Goal: Task Accomplishment & Management: Complete application form

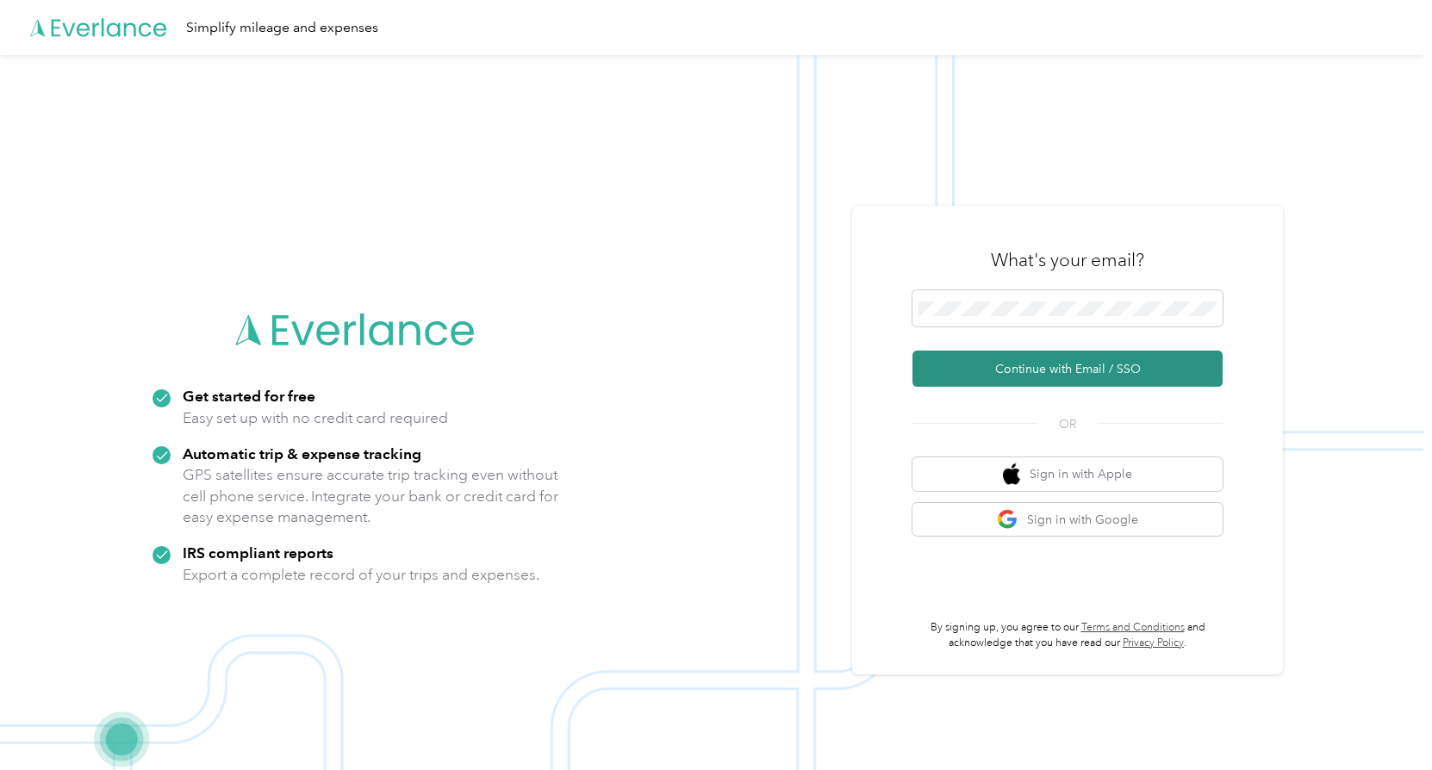
click at [1073, 372] on button "Continue with Email / SSO" at bounding box center [1067, 369] width 310 height 36
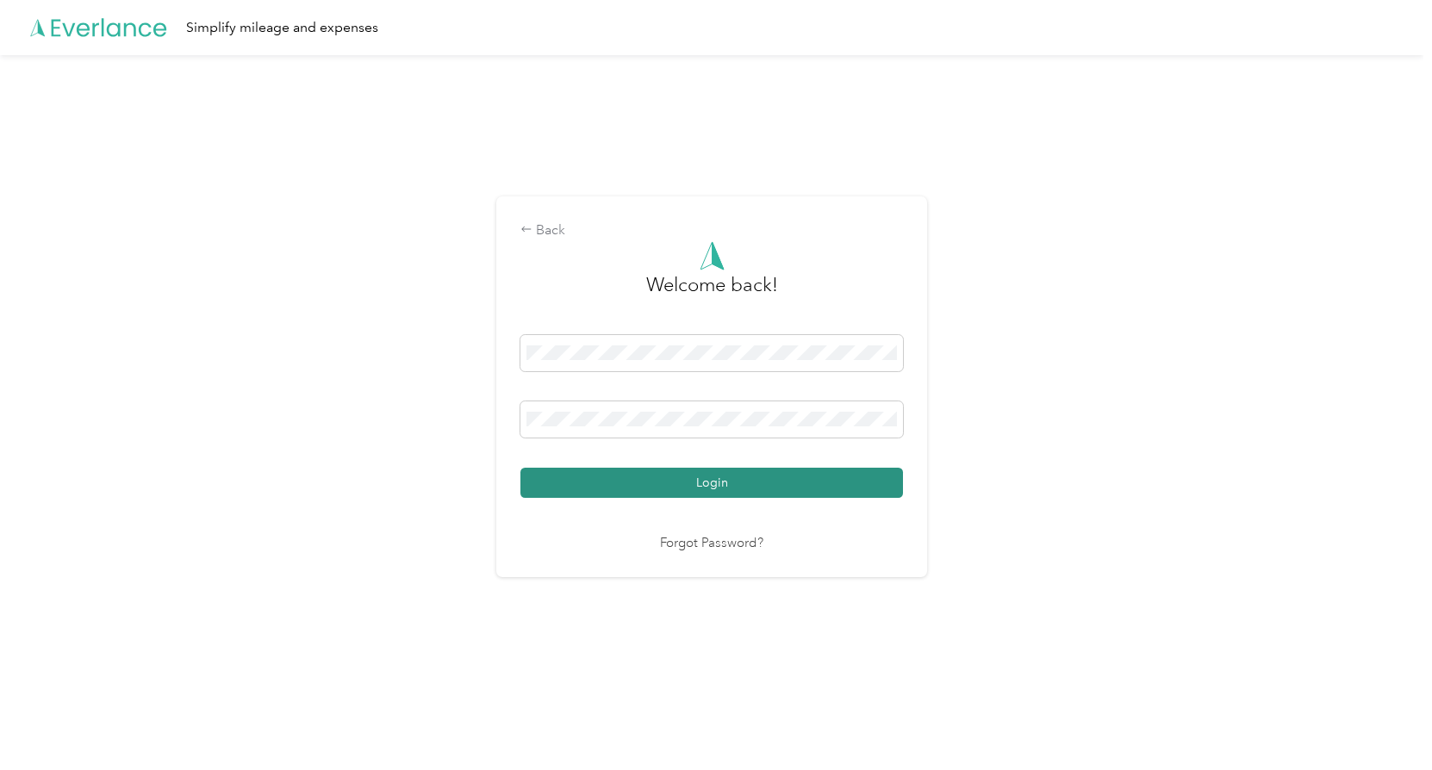
click at [789, 482] on button "Login" at bounding box center [711, 483] width 383 height 30
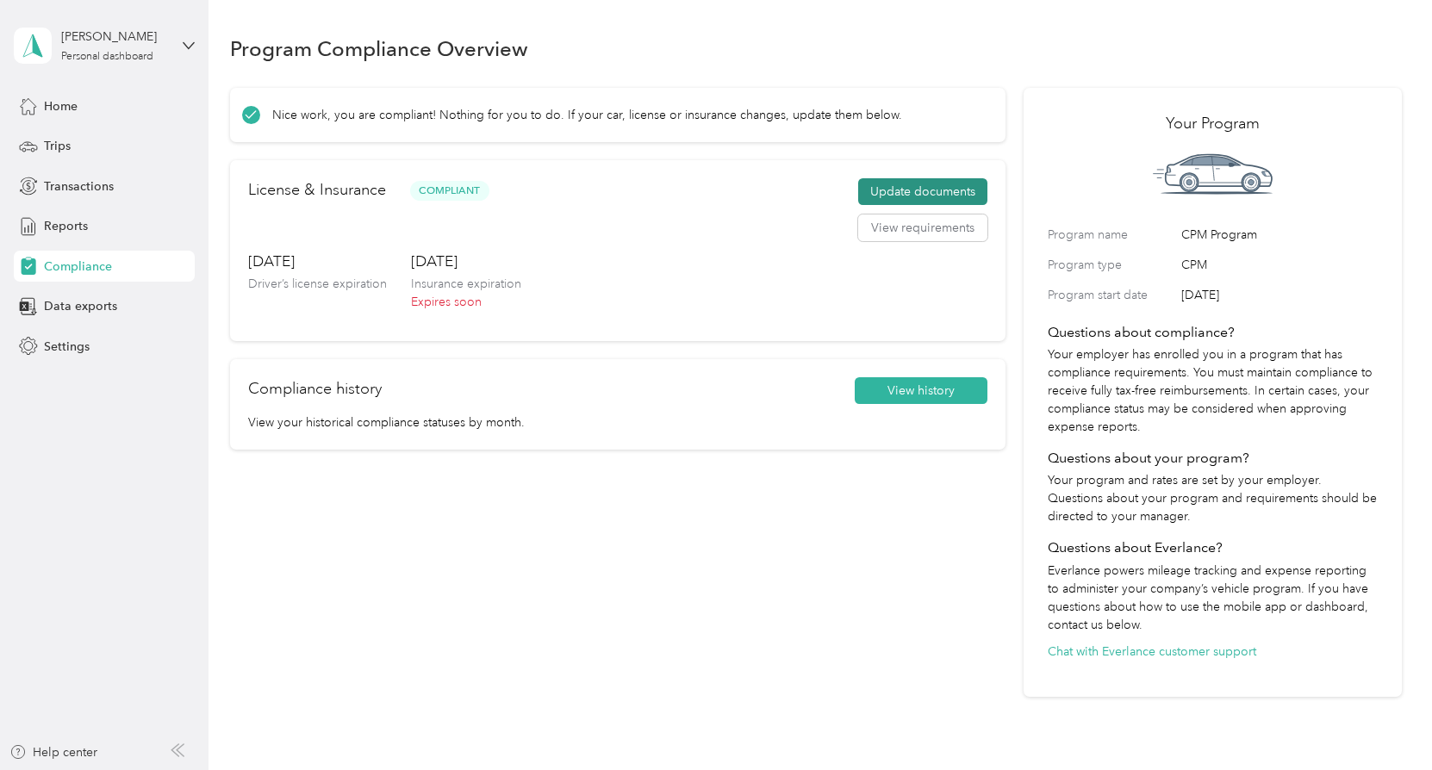
click at [930, 189] on button "Update documents" at bounding box center [922, 192] width 129 height 28
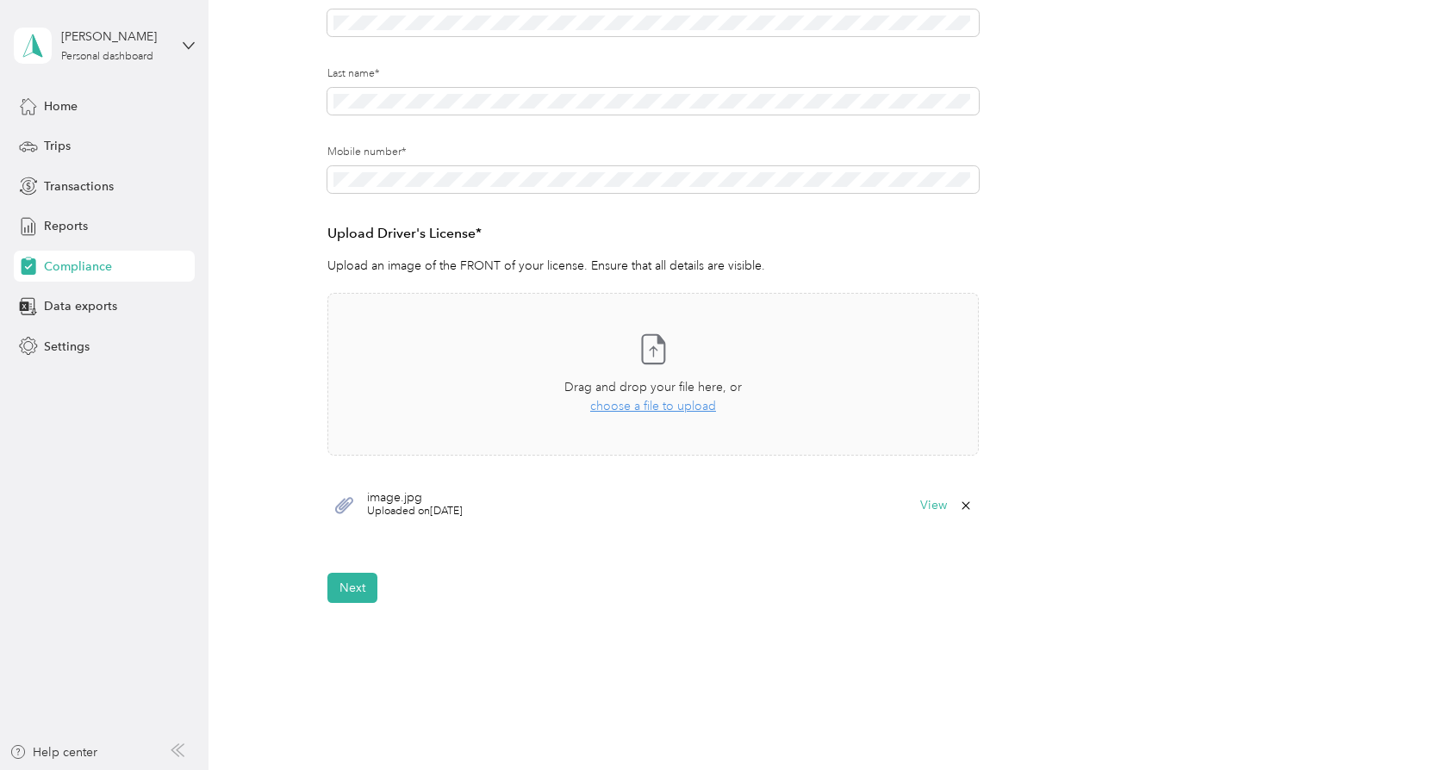
scroll to position [345, 0]
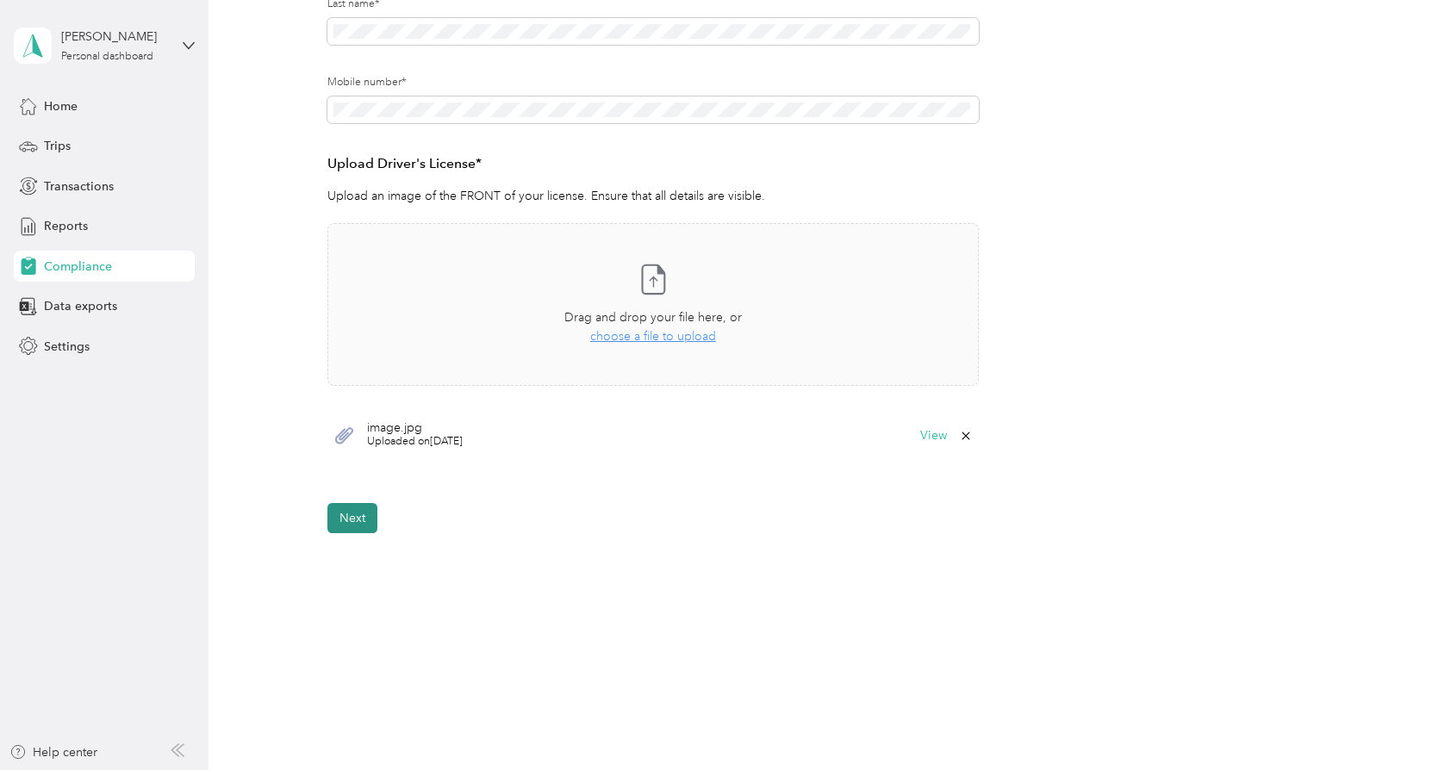
click at [358, 523] on button "Next" at bounding box center [352, 518] width 50 height 30
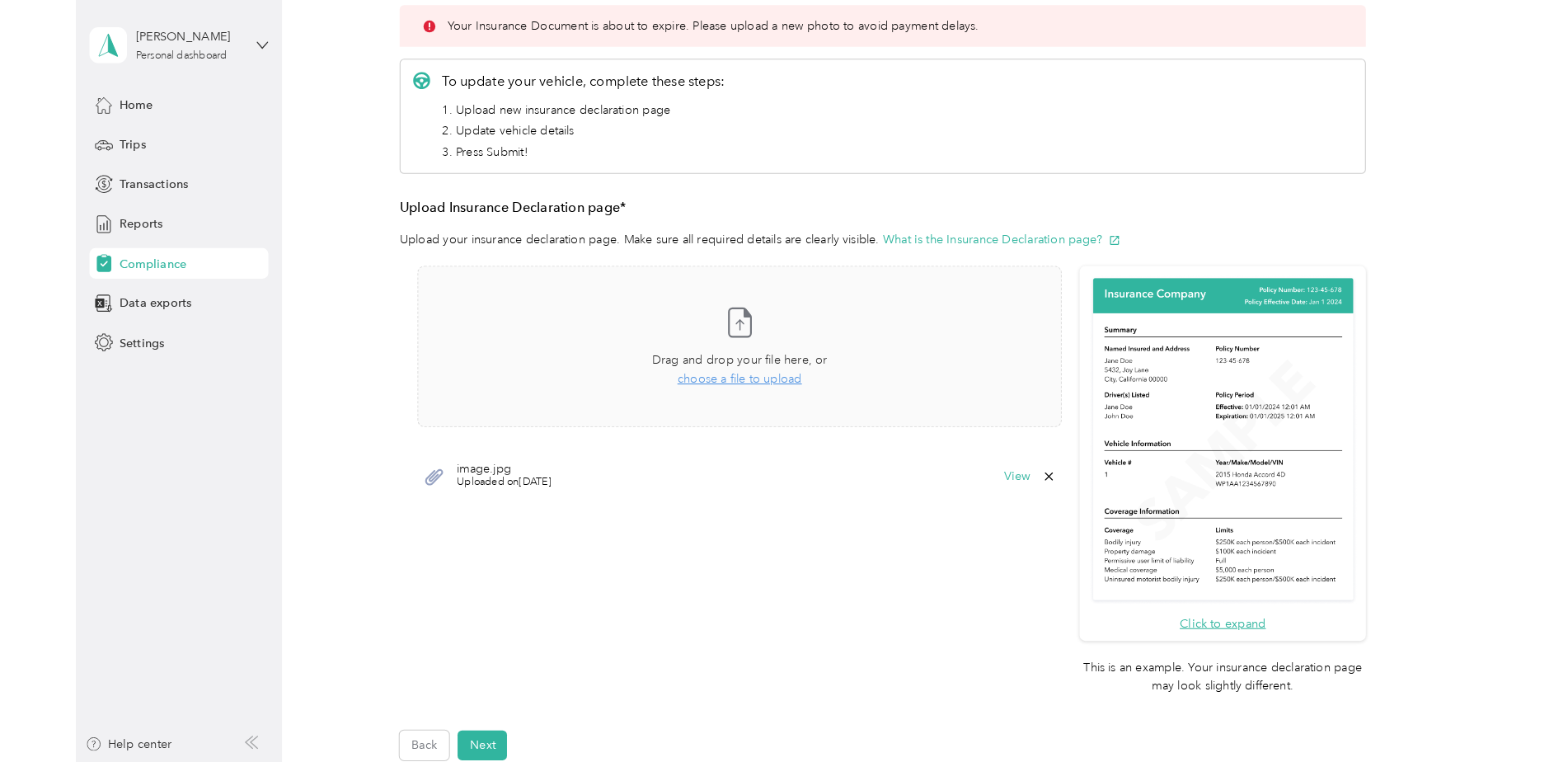
scroll to position [224, 0]
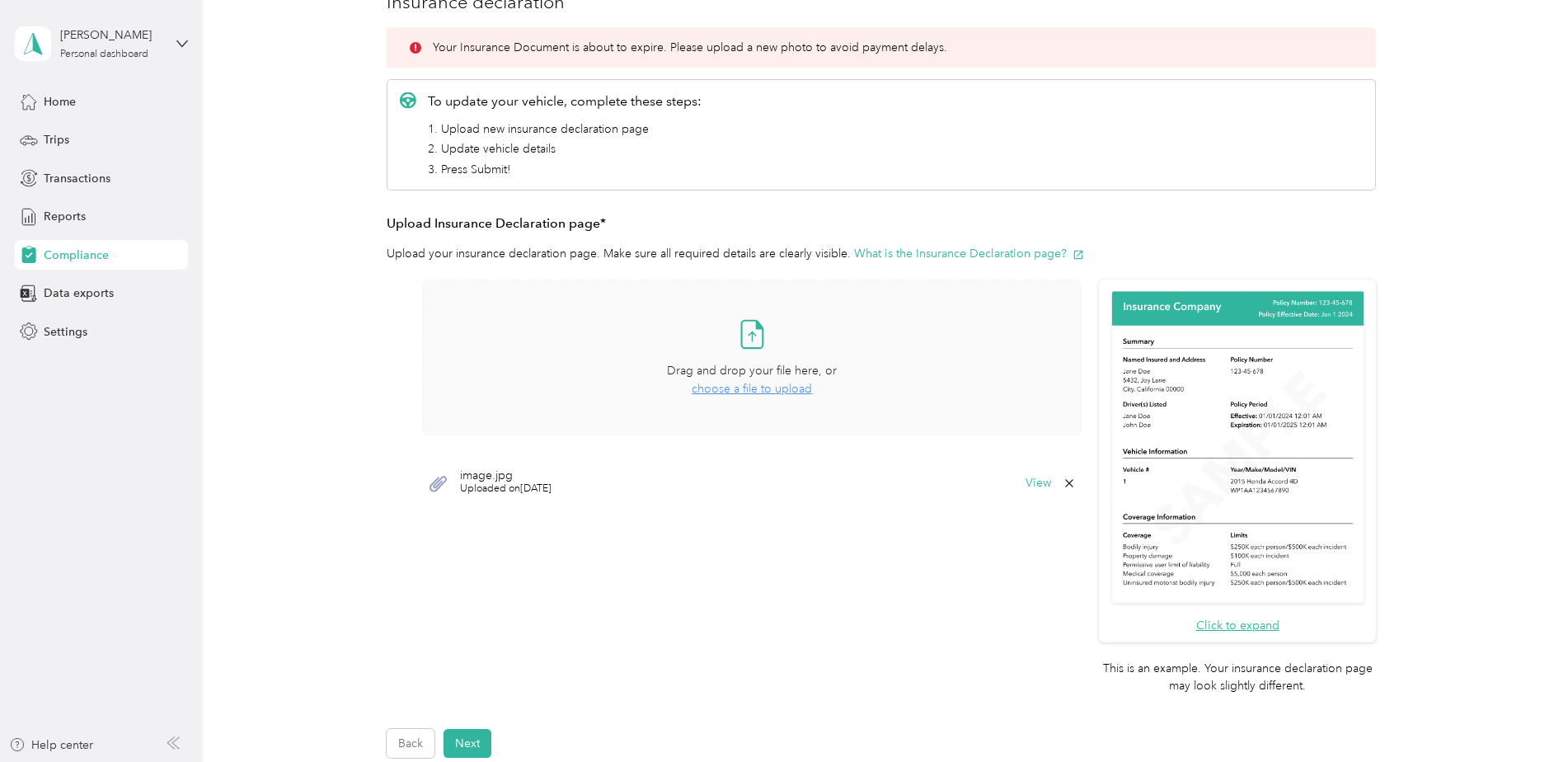
click at [761, 388] on span "choose a file to upload" at bounding box center [752, 389] width 121 height 14
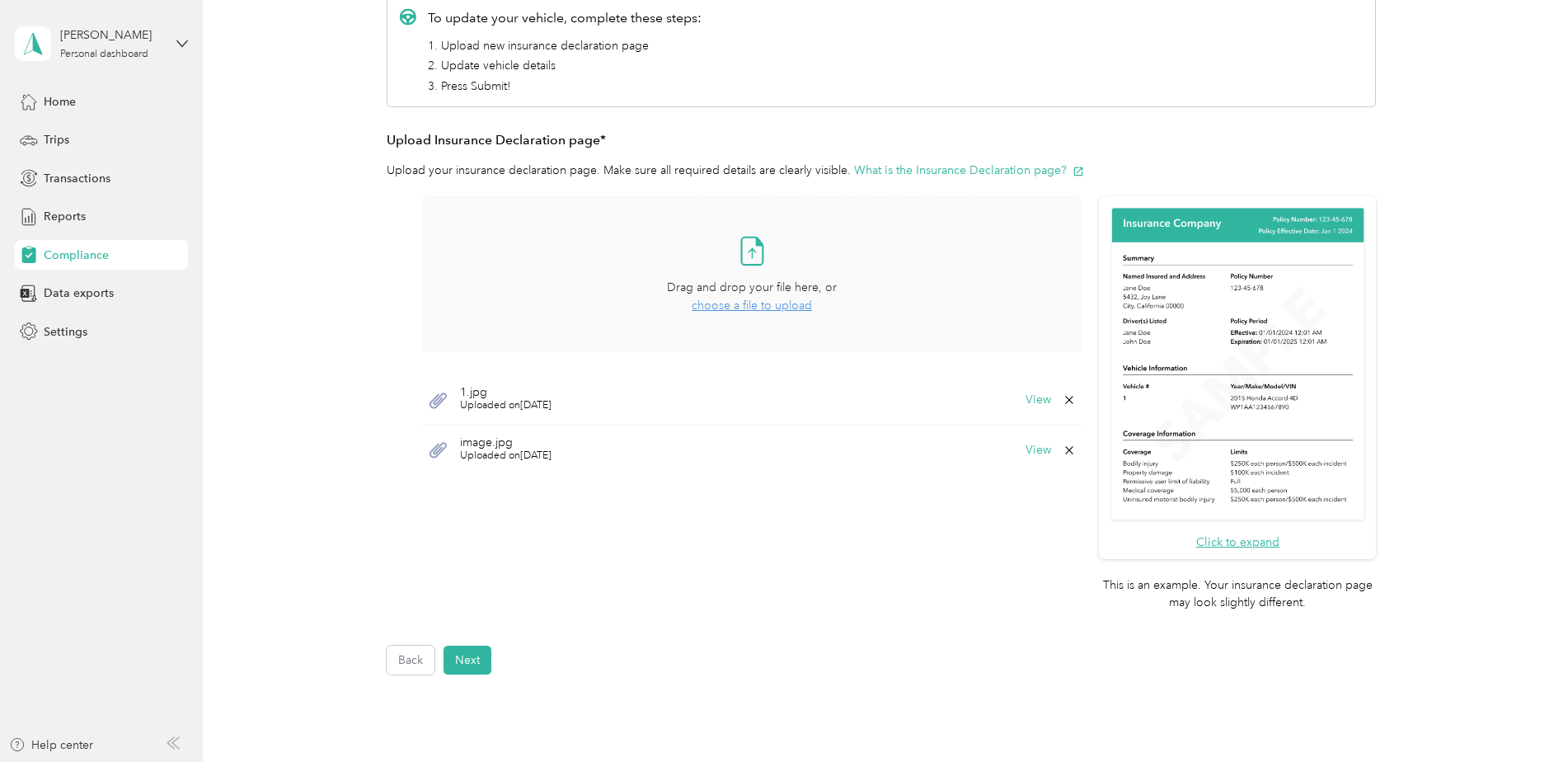
scroll to position [460, 0]
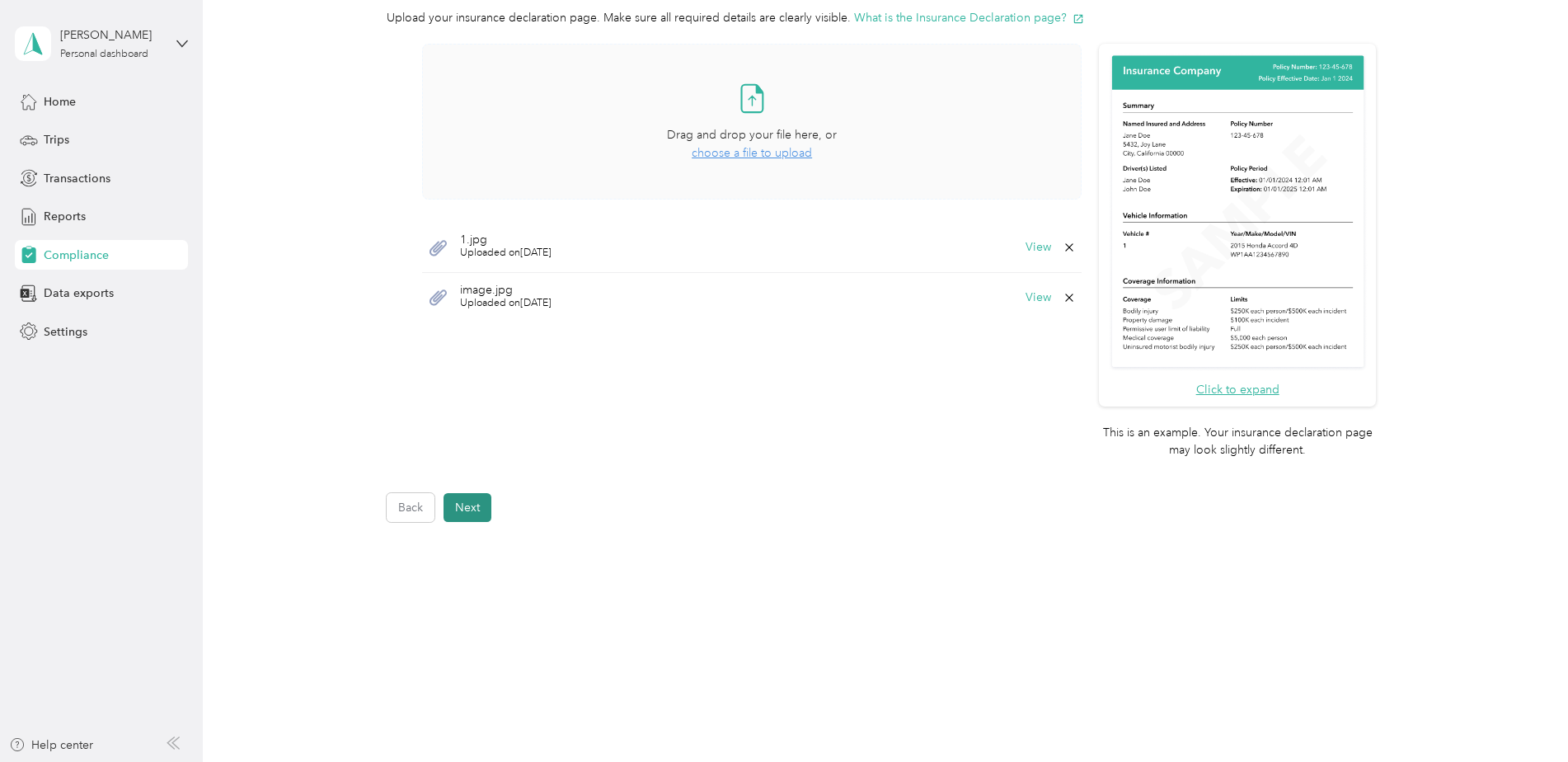
click at [469, 505] on button "Next" at bounding box center [468, 507] width 48 height 29
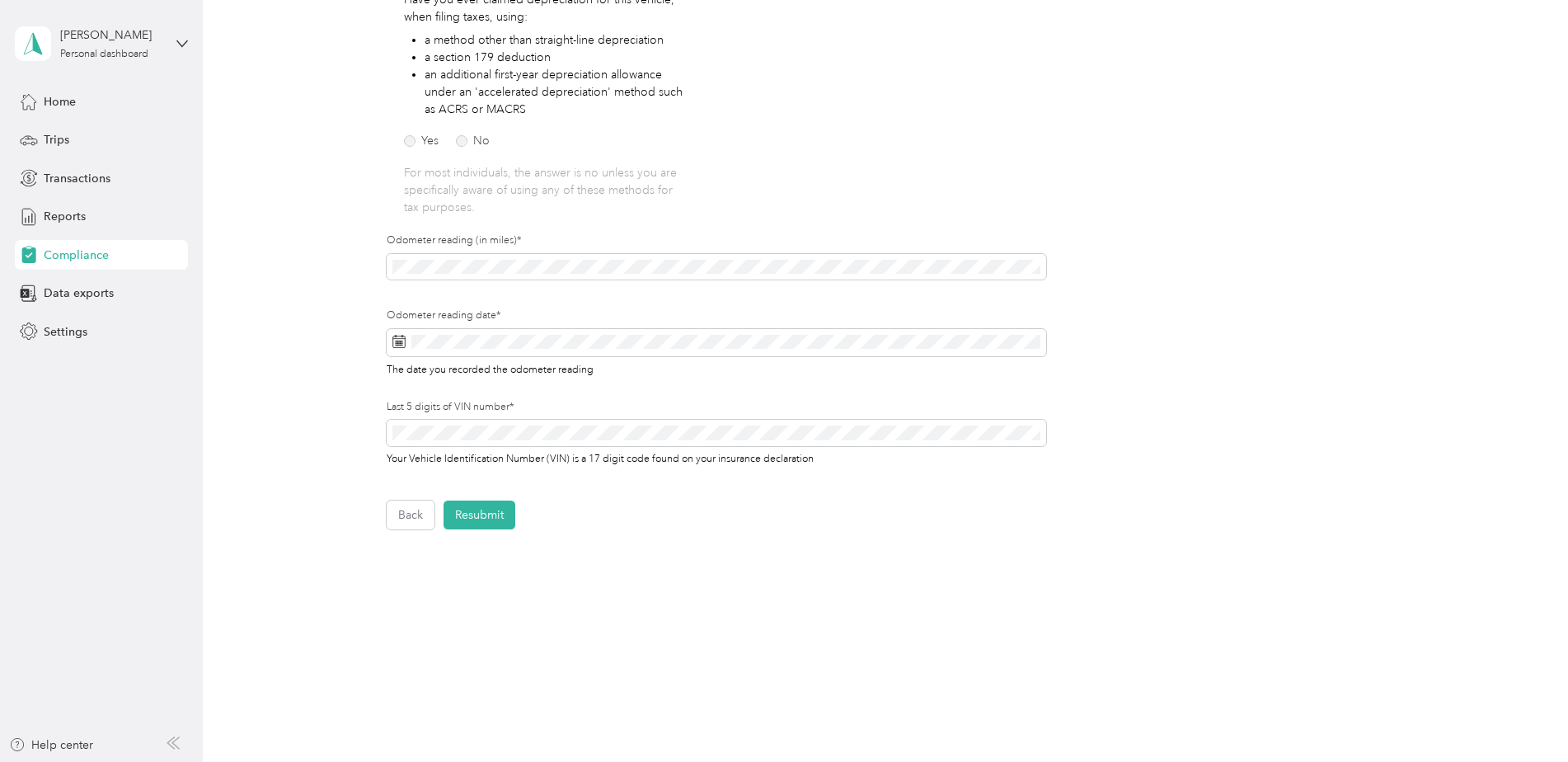
scroll to position [325, 0]
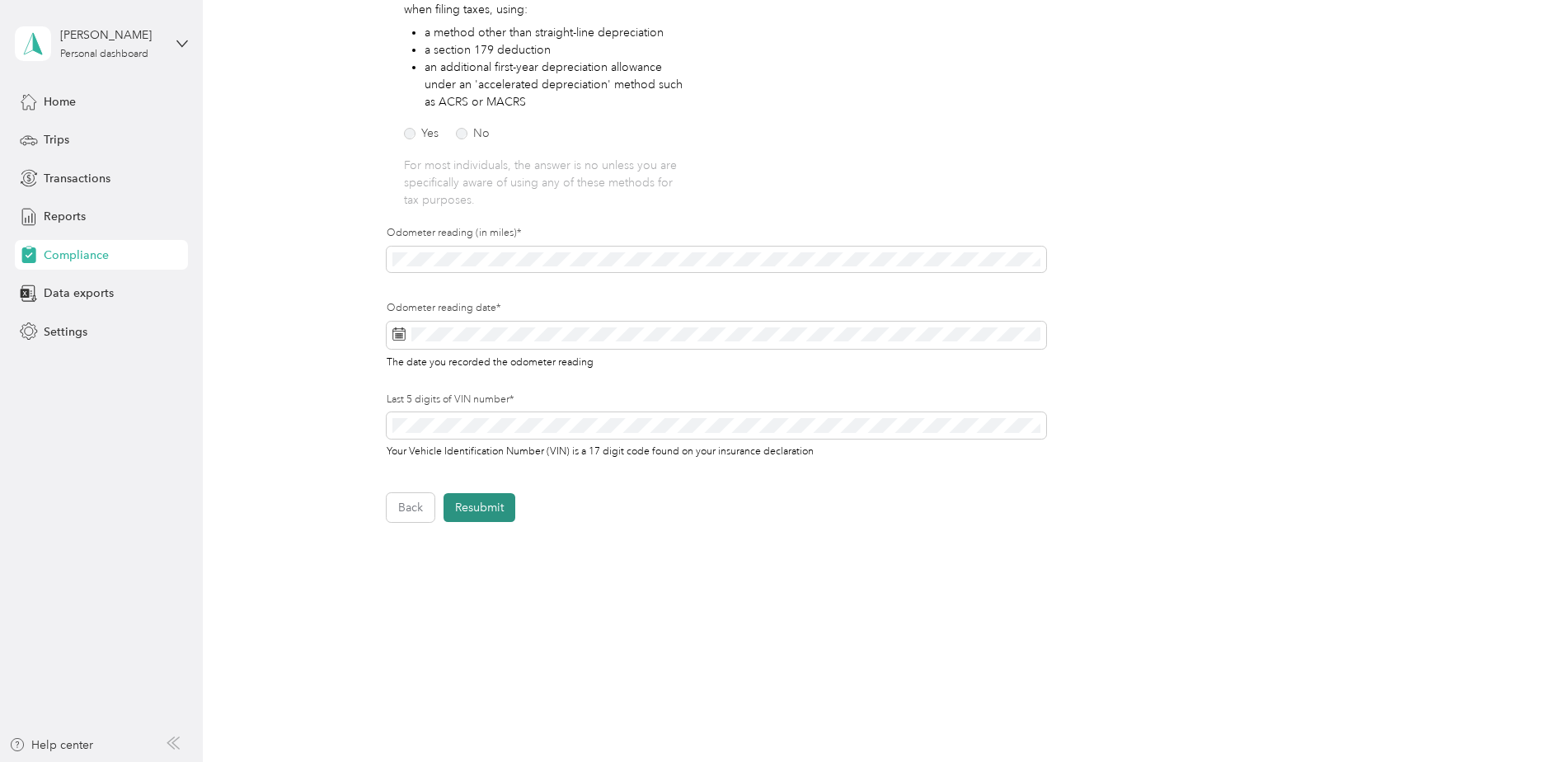
click at [485, 504] on button "Resubmit" at bounding box center [479, 507] width 72 height 29
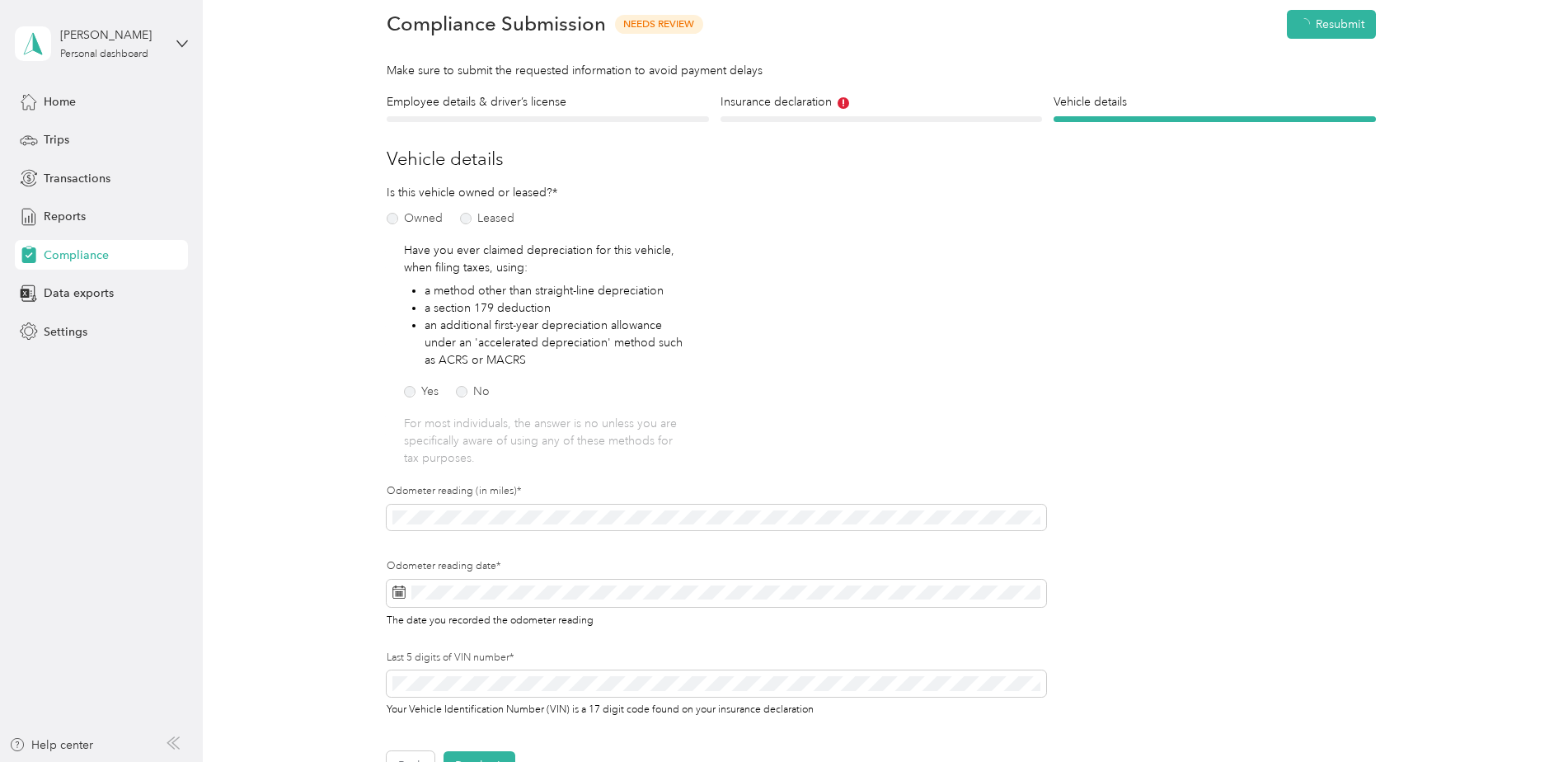
scroll to position [21, 0]
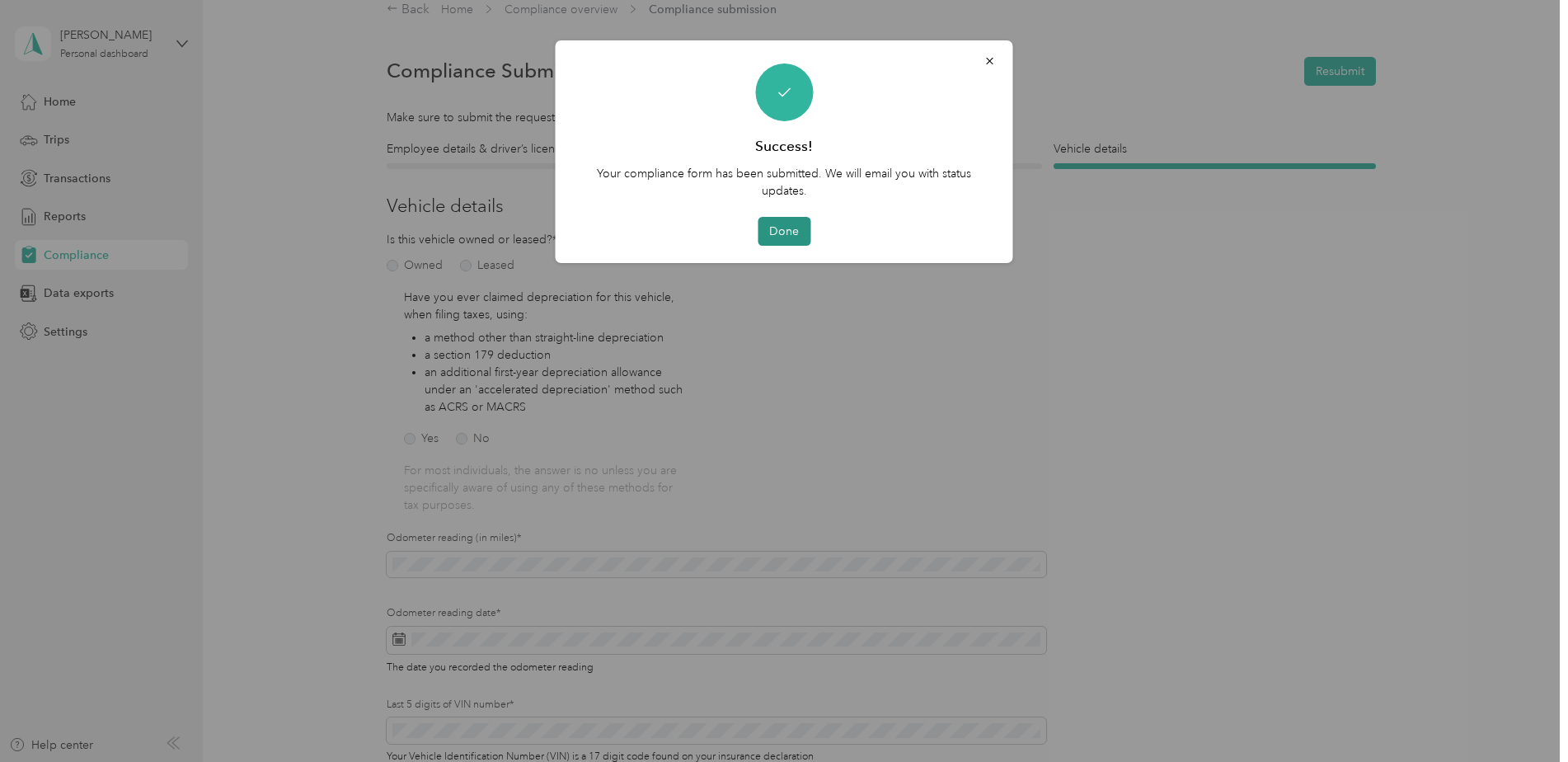
click at [777, 230] on button "Done" at bounding box center [784, 232] width 53 height 29
